Goal: Check status

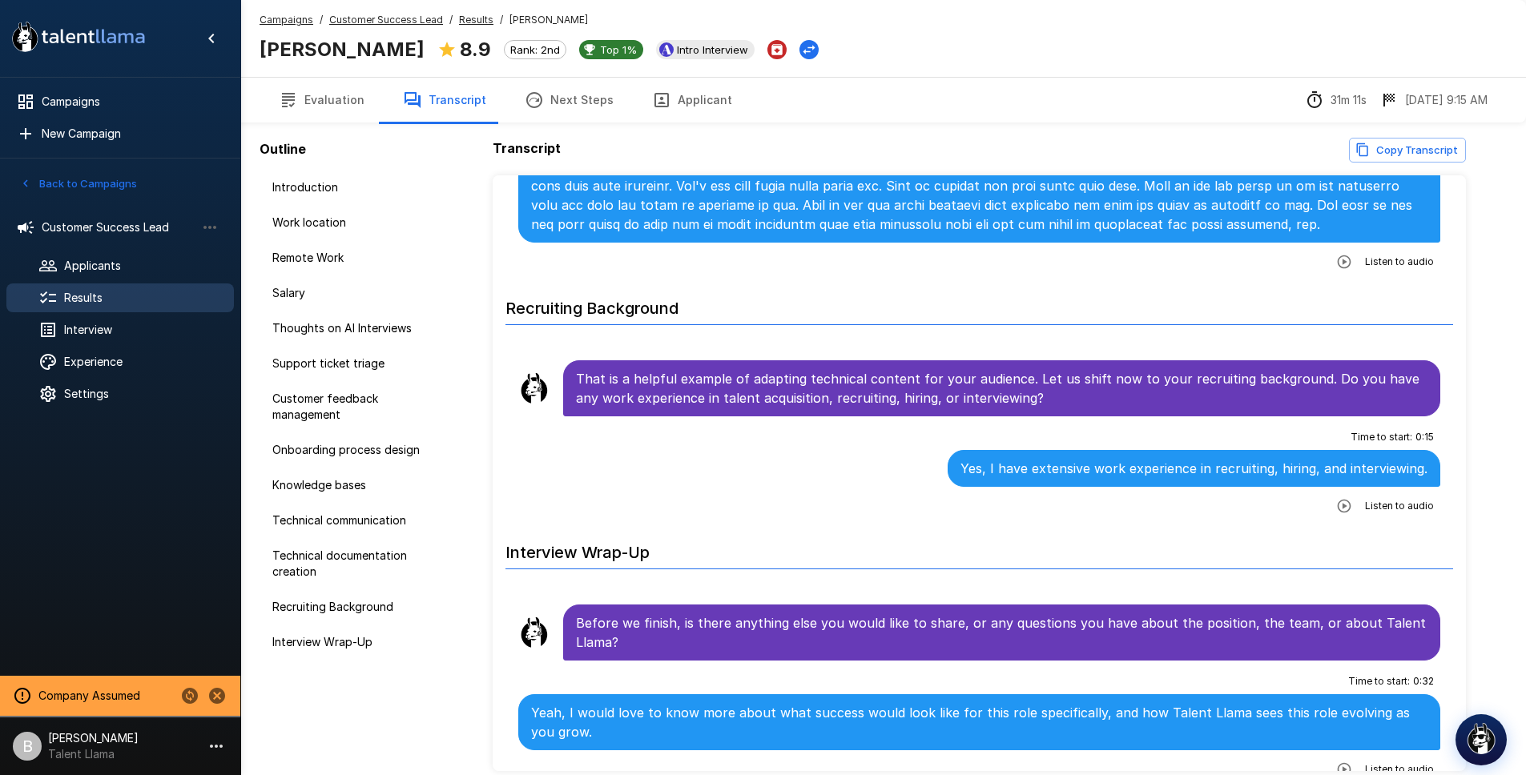
scroll to position [4345, 0]
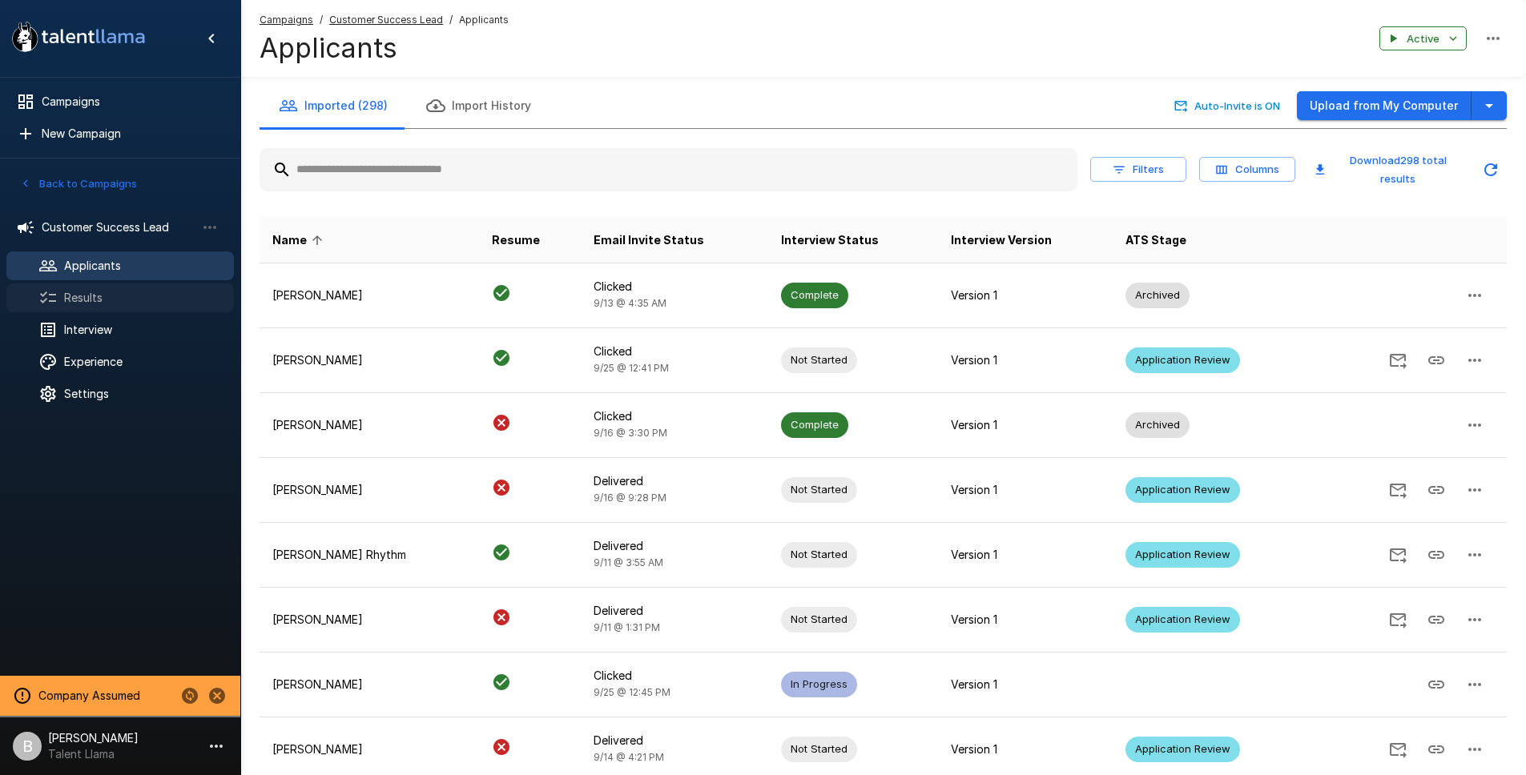
click at [119, 292] on span "Results" at bounding box center [142, 298] width 157 height 16
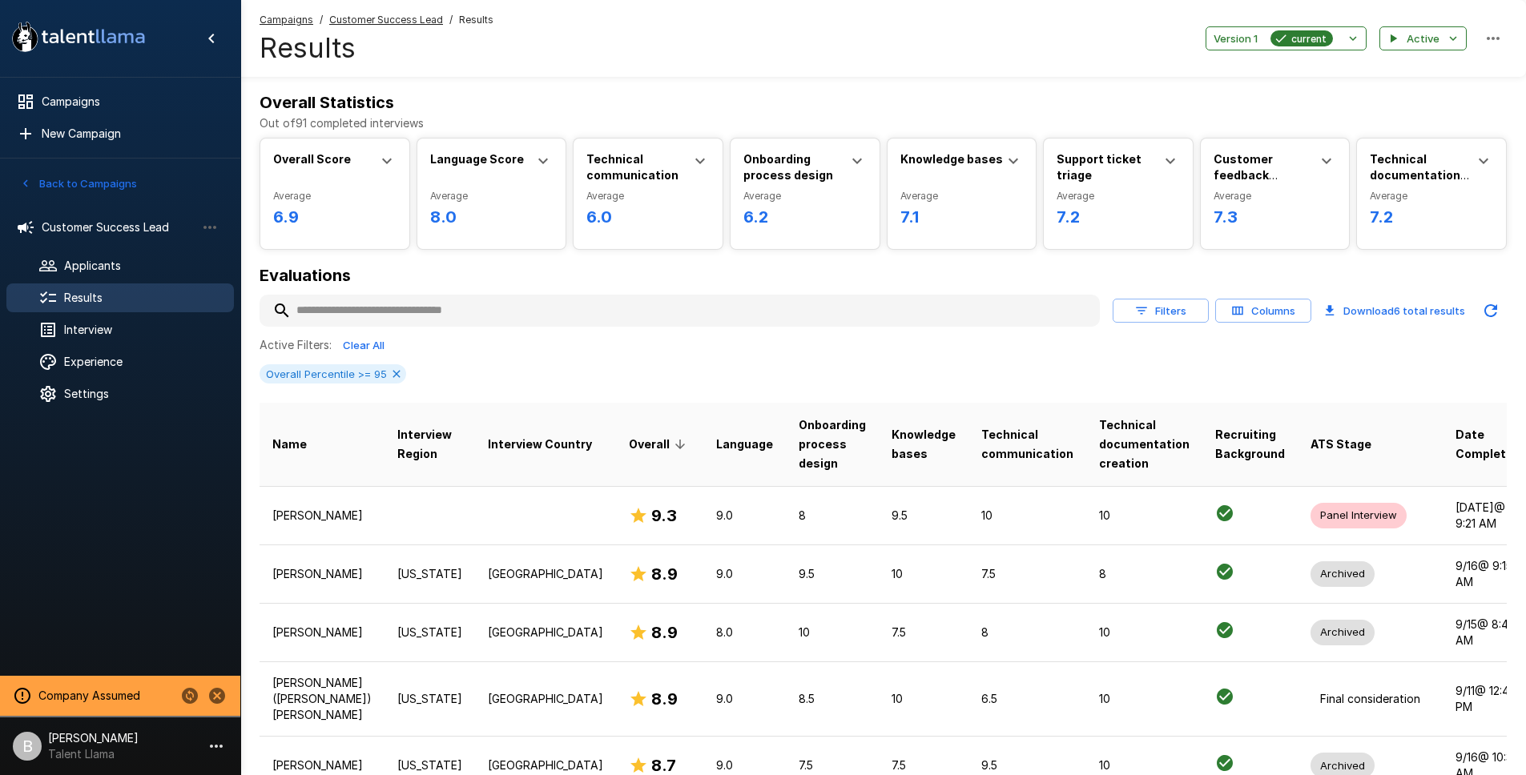
click at [372, 313] on input "text" at bounding box center [679, 310] width 840 height 29
click at [878, 339] on div "Active Filters: Clear All" at bounding box center [882, 345] width 1247 height 25
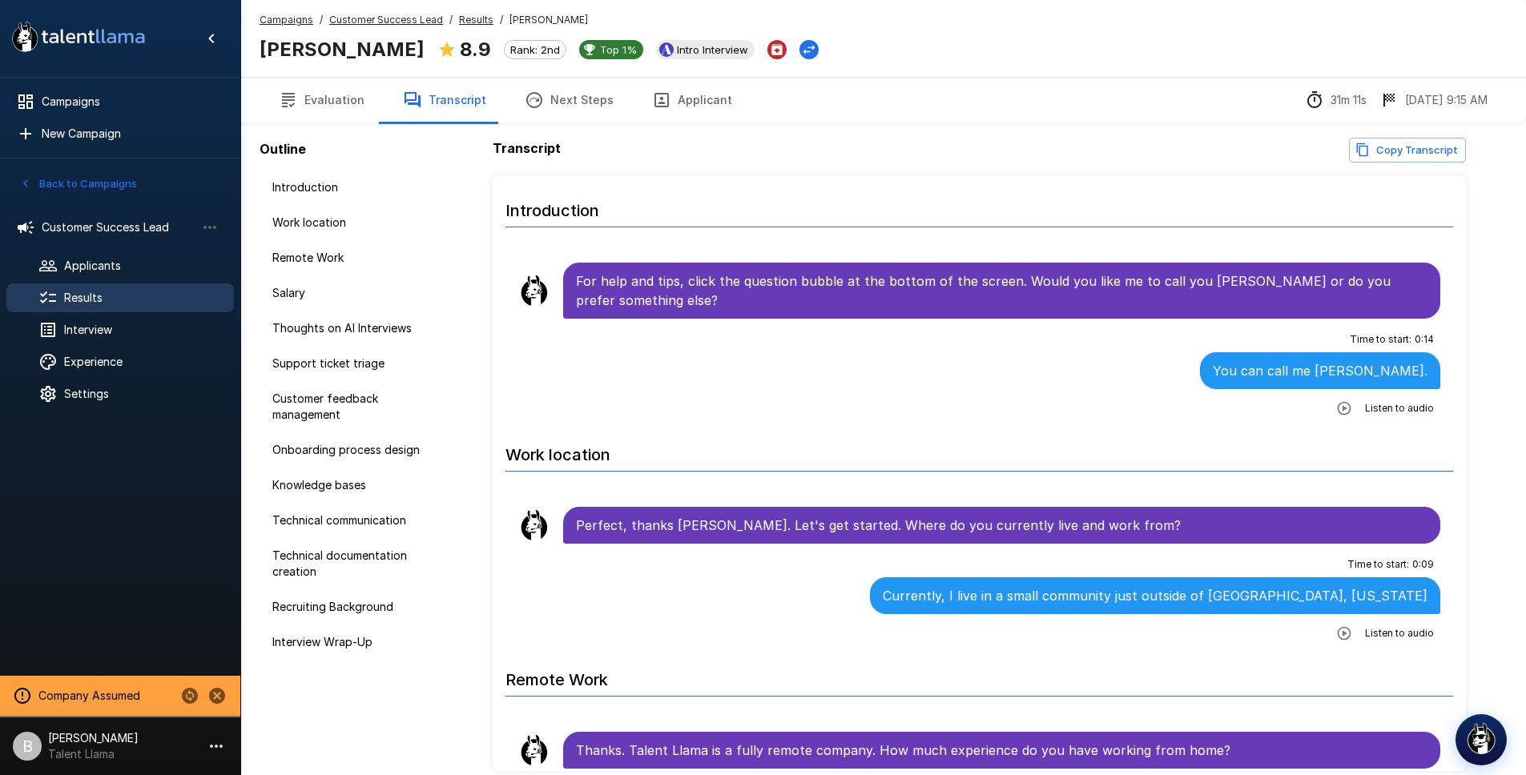
scroll to position [4345, 0]
